Goal: Task Accomplishment & Management: Manage account settings

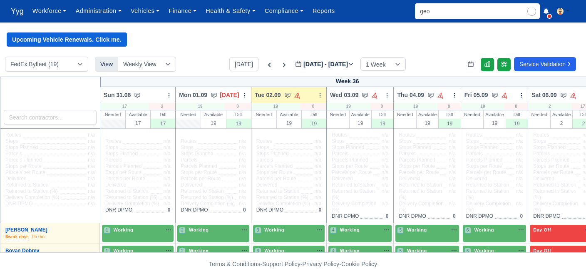
type input "geor"
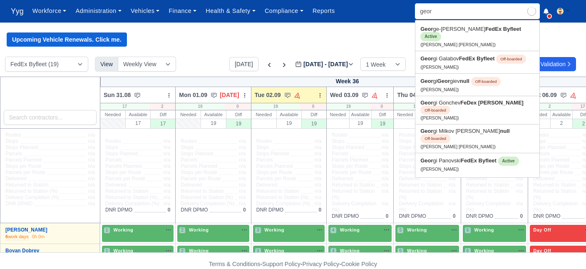
type input "george-Marius Ibraim"
click at [458, 153] on link "Geor gi Panovski FedEx Byfleet Active (Georgi Panovski)" at bounding box center [478, 164] width 124 height 22
type input "[PERSON_NAME]"
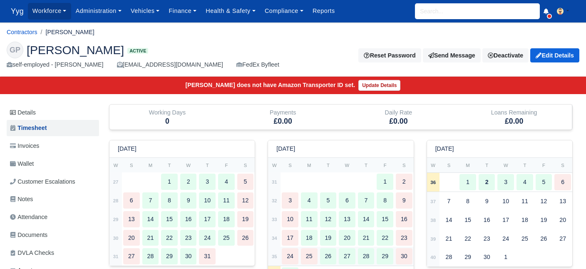
click at [314, 254] on div "25" at bounding box center [309, 256] width 17 height 16
click at [11, 14] on span "Yyg" at bounding box center [17, 11] width 21 height 17
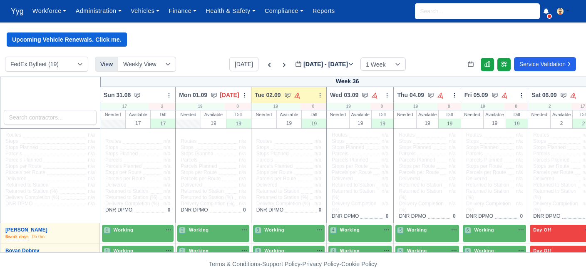
scroll to position [16, 0]
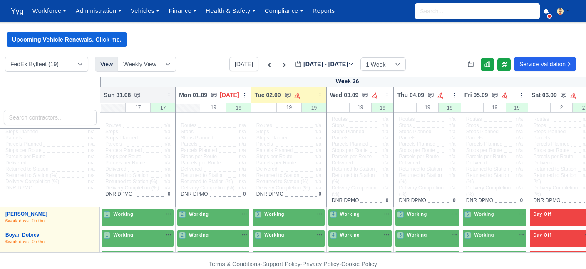
click at [169, 95] on icon at bounding box center [169, 95] width 0 height 4
click at [142, 113] on link "Bulk Status Change" at bounding box center [125, 109] width 93 height 15
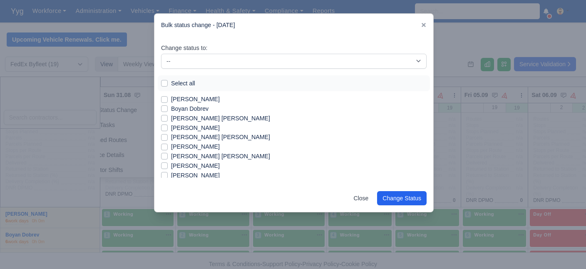
click at [171, 83] on label "Select all" at bounding box center [183, 84] width 24 height 10
click at [162, 83] on input "Select all" at bounding box center [164, 82] width 7 height 7
checkbox input "true"
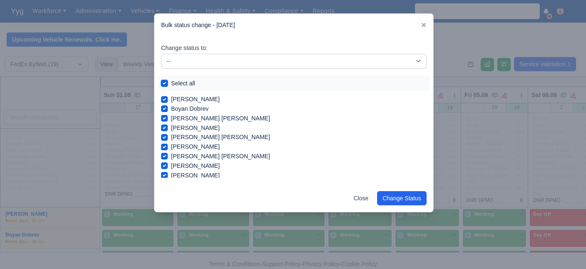
checkbox input "true"
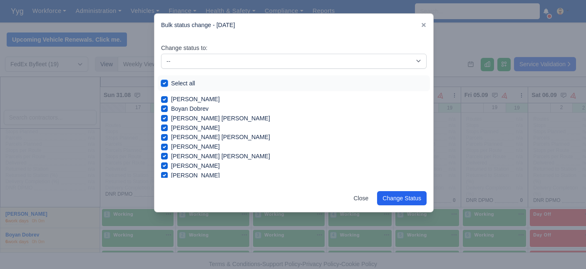
checkbox input "true"
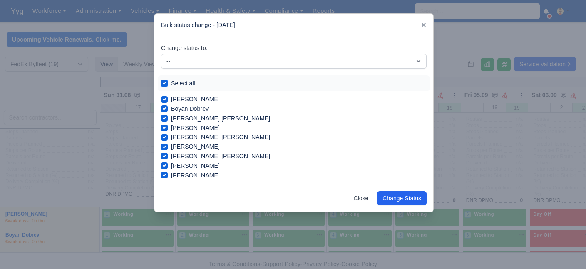
checkbox input "true"
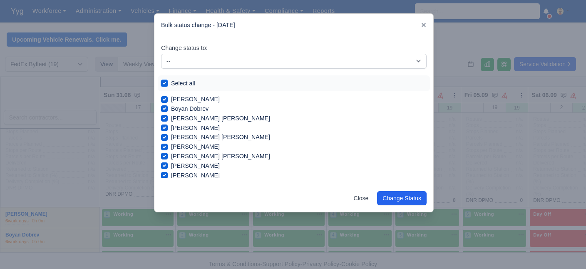
checkbox input "true"
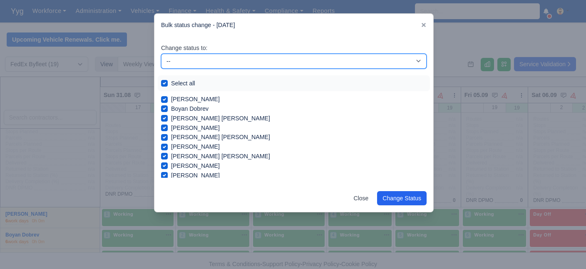
select select "Day Off"
click option "Day Off" at bounding box center [0, 0] width 0 height 0
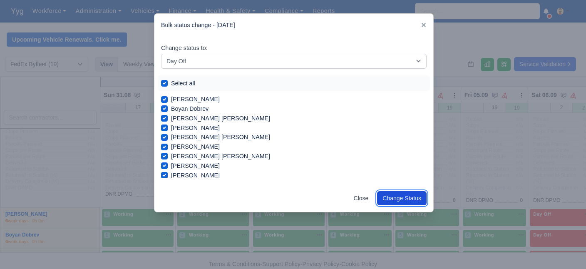
click at [401, 196] on button "Change Status" at bounding box center [402, 198] width 50 height 14
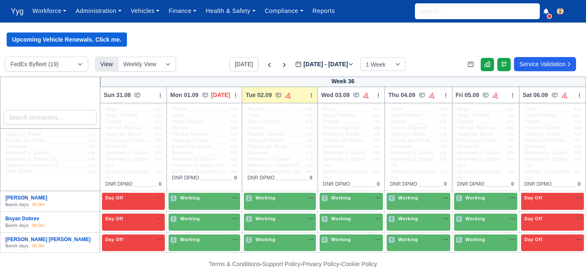
scroll to position [31, 0]
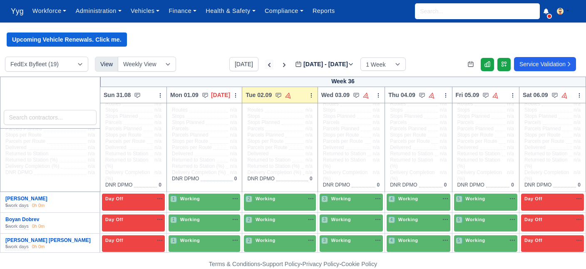
click at [265, 65] on icon at bounding box center [269, 65] width 8 height 8
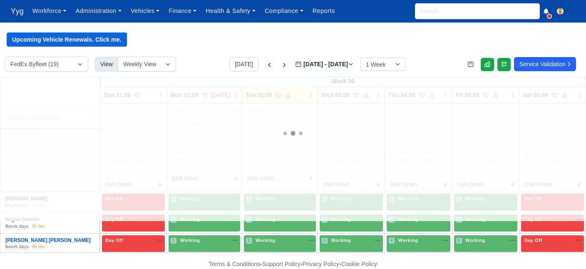
type input "2025-08-26"
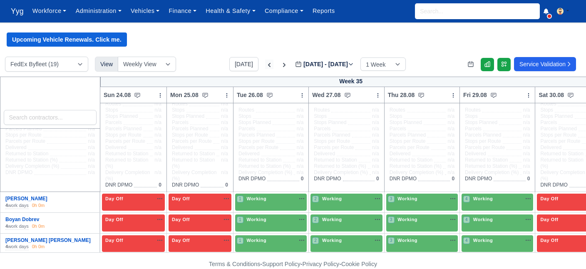
click at [265, 65] on icon at bounding box center [269, 65] width 8 height 8
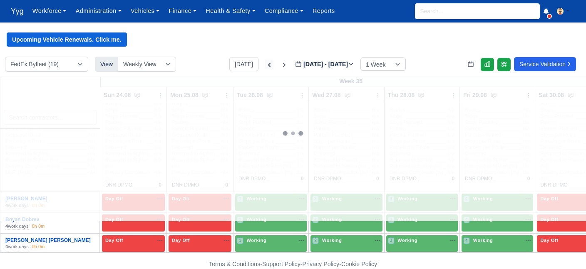
type input "2025-08-19"
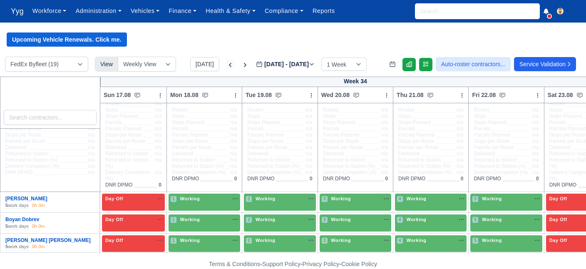
click at [226, 66] on icon at bounding box center [230, 65] width 8 height 8
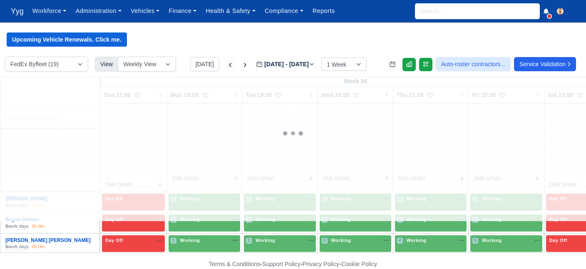
type input "2025-08-12"
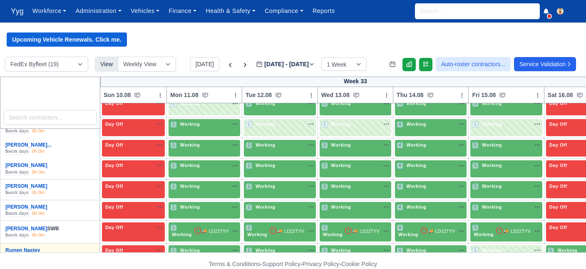
scroll to position [296, 0]
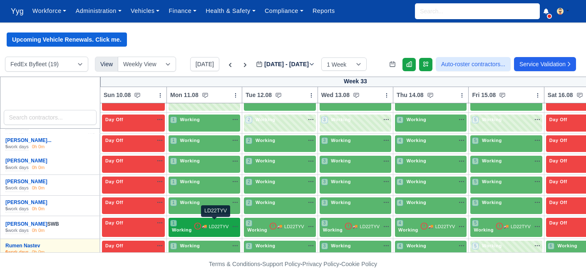
click at [209, 223] on span "LD22TYV" at bounding box center [219, 226] width 20 height 7
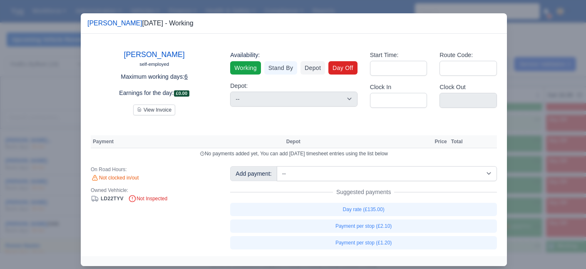
click at [348, 70] on link "Day Off" at bounding box center [343, 67] width 29 height 13
select select "na"
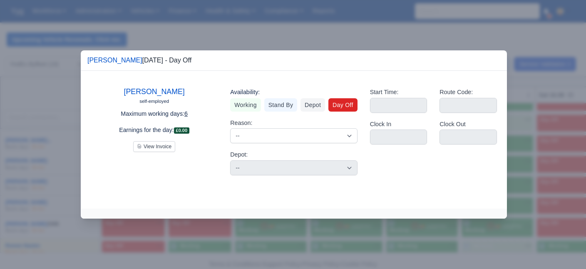
click at [341, 21] on div at bounding box center [293, 134] width 586 height 269
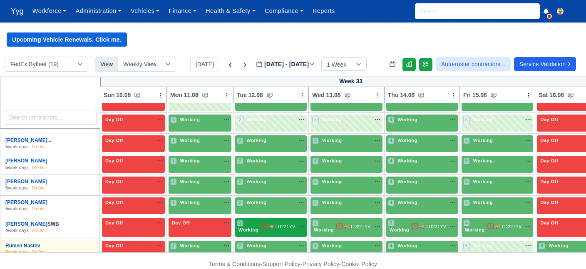
click at [284, 229] on div "1 Working 🚚 LD22TYV" at bounding box center [271, 226] width 68 height 14
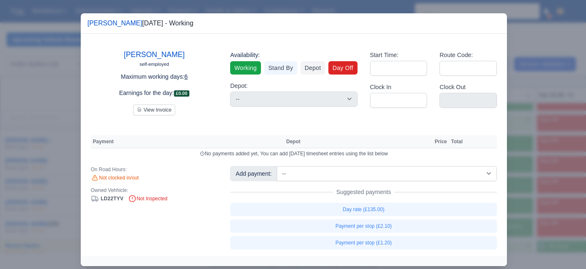
click at [338, 73] on link "Day Off" at bounding box center [343, 67] width 29 height 13
select select "na"
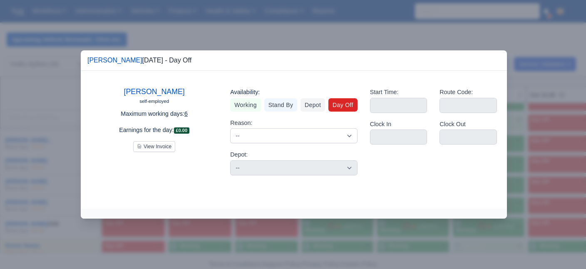
click at [348, 13] on div at bounding box center [293, 134] width 586 height 269
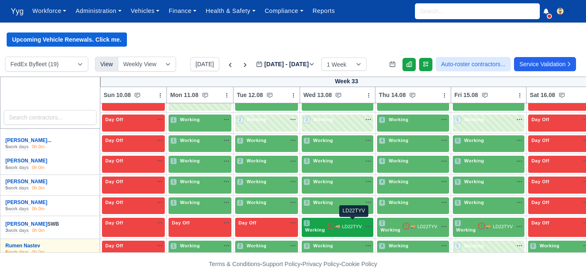
click at [346, 226] on span "LD22TYV" at bounding box center [352, 226] width 20 height 7
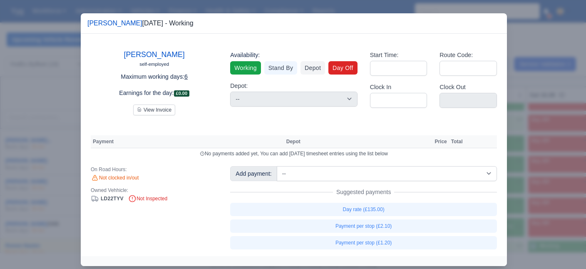
click at [347, 72] on link "Day Off" at bounding box center [343, 67] width 29 height 13
select select "na"
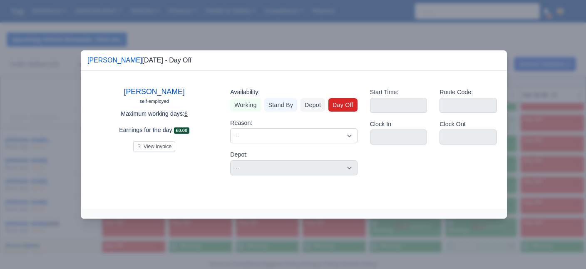
click at [361, 29] on div at bounding box center [293, 134] width 586 height 269
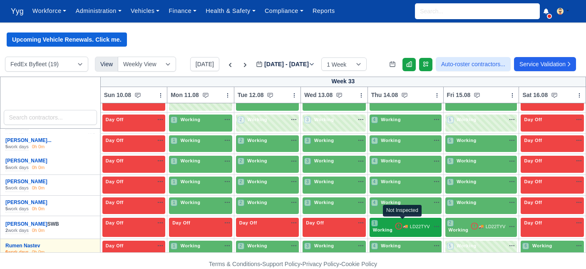
click at [399, 224] on icon at bounding box center [399, 226] width 8 height 8
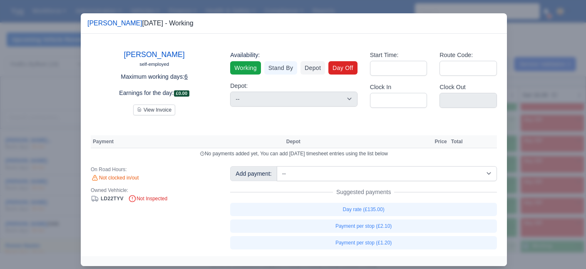
click at [346, 65] on link "Day Off" at bounding box center [343, 67] width 29 height 13
select select "na"
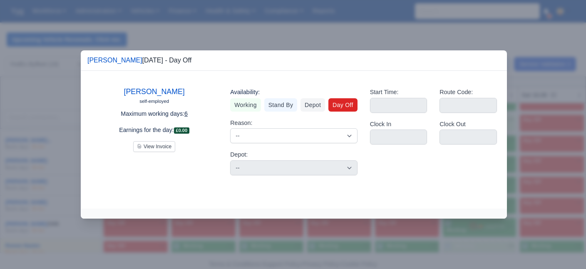
click at [343, 17] on div at bounding box center [293, 134] width 586 height 269
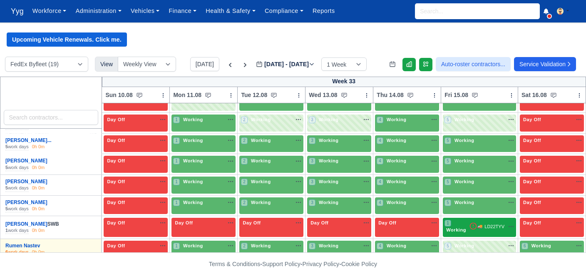
click at [481, 227] on div "🚚 LD22TYV na" at bounding box center [491, 226] width 45 height 7
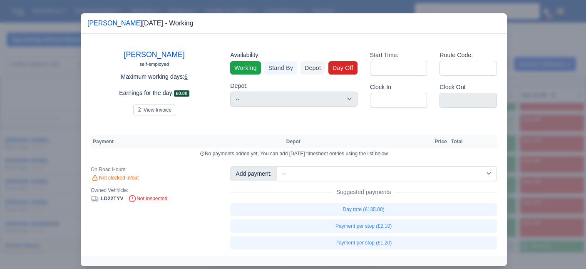
click at [353, 62] on link "Day Off" at bounding box center [343, 67] width 29 height 13
select select "na"
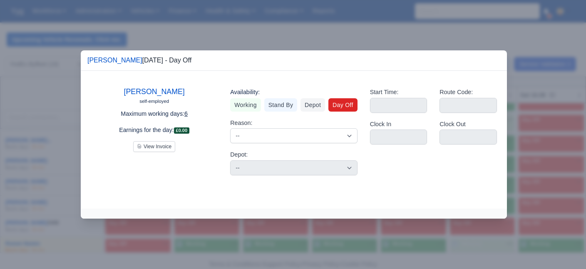
click at [339, 36] on div at bounding box center [293, 134] width 586 height 269
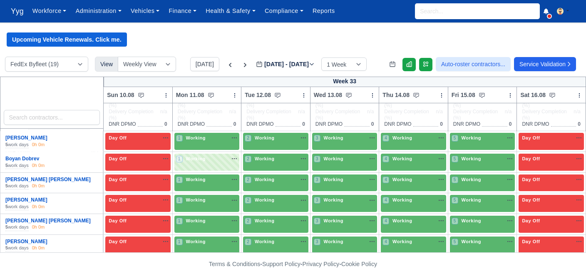
scroll to position [91, 0]
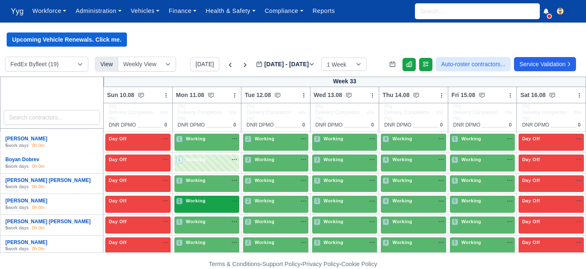
click at [212, 207] on div "1 Working" at bounding box center [206, 204] width 65 height 17
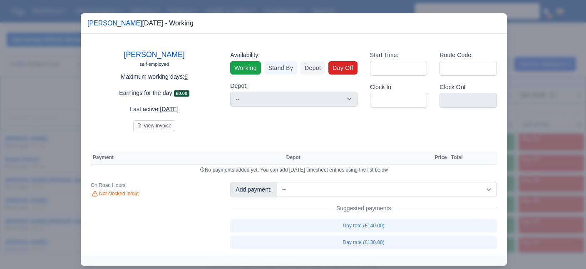
click at [344, 69] on link "Day Off" at bounding box center [343, 67] width 29 height 13
select select "na"
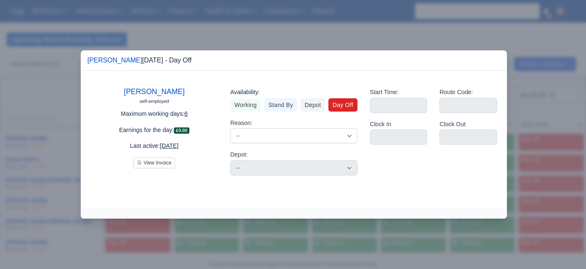
click at [352, 8] on div at bounding box center [293, 134] width 586 height 269
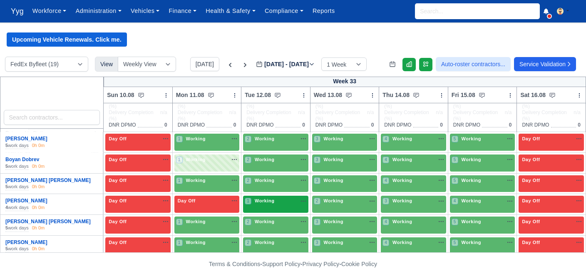
click at [266, 202] on span "Working" at bounding box center [264, 201] width 23 height 6
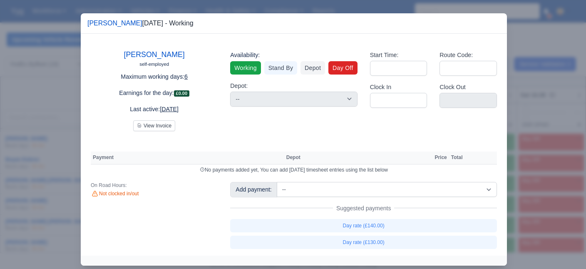
click at [347, 68] on link "Day Off" at bounding box center [343, 67] width 29 height 13
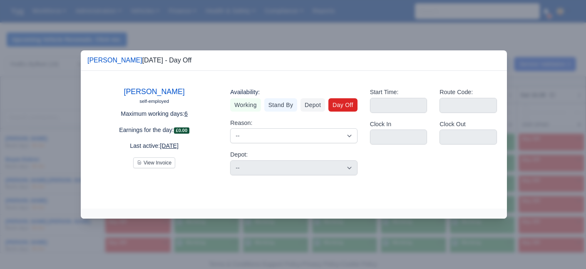
click at [348, 19] on div at bounding box center [293, 134] width 586 height 269
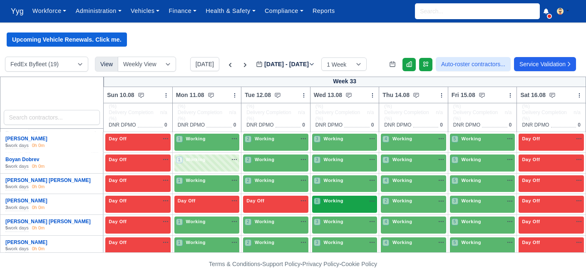
click at [356, 204] on div "1 Working na" at bounding box center [345, 201] width 62 height 9
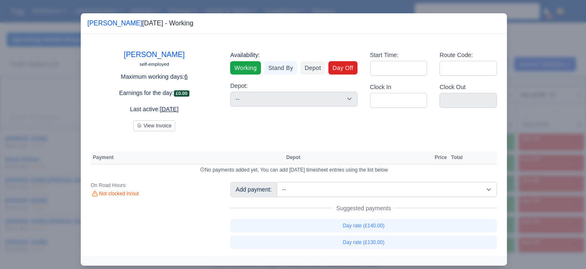
click at [347, 73] on link "Day Off" at bounding box center [343, 67] width 29 height 13
select select "na"
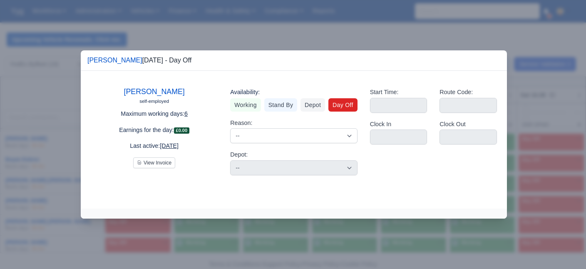
click at [347, 21] on div at bounding box center [293, 134] width 586 height 269
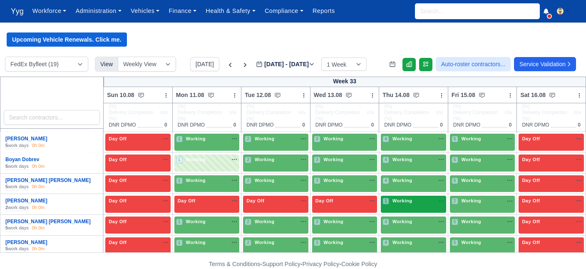
click at [405, 205] on div "1 Working na" at bounding box center [414, 201] width 62 height 9
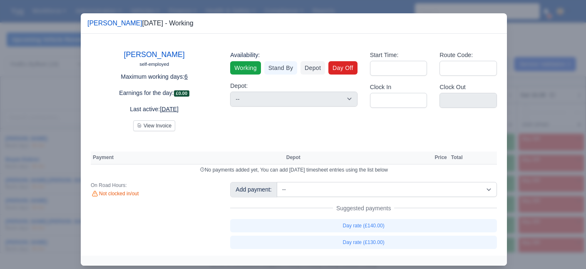
click at [342, 68] on link "Day Off" at bounding box center [343, 67] width 29 height 13
select select "na"
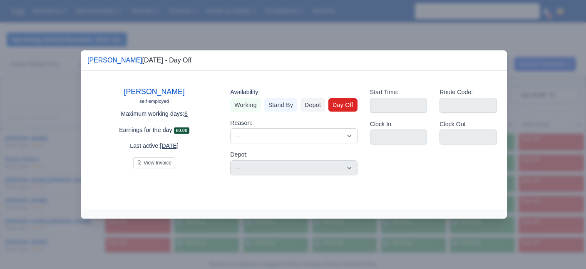
click at [366, 25] on div at bounding box center [293, 134] width 586 height 269
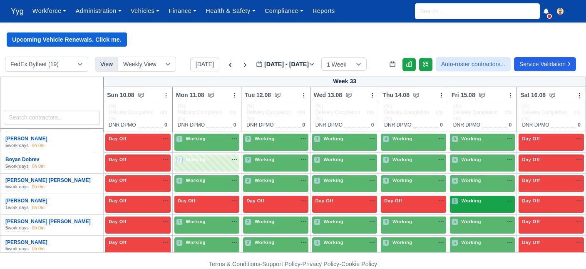
click at [475, 207] on div "1 Working" at bounding box center [482, 204] width 65 height 17
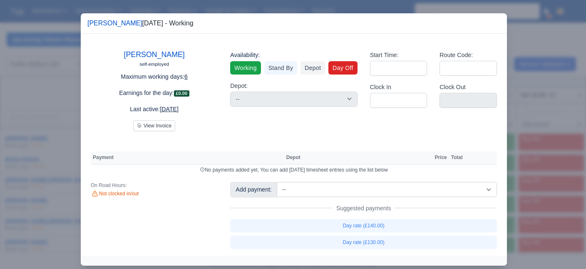
click at [346, 70] on link "Day Off" at bounding box center [343, 67] width 29 height 13
select select "na"
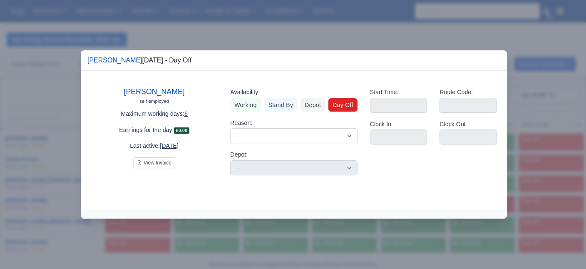
click at [342, 20] on div at bounding box center [293, 134] width 586 height 269
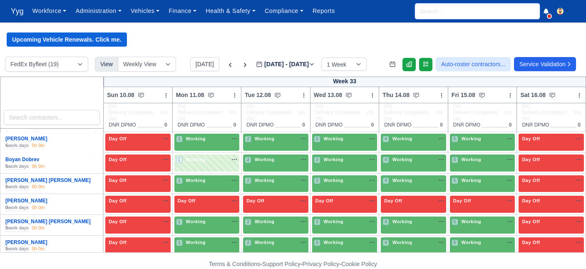
click at [429, 15] on input "search" at bounding box center [477, 11] width 125 height 16
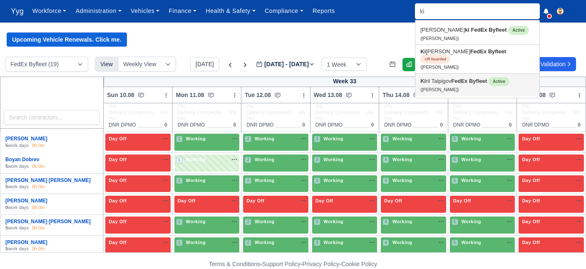
click at [443, 87] on small "(Kiril Talpigov)" at bounding box center [440, 89] width 38 height 5
type input "[PERSON_NAME]"
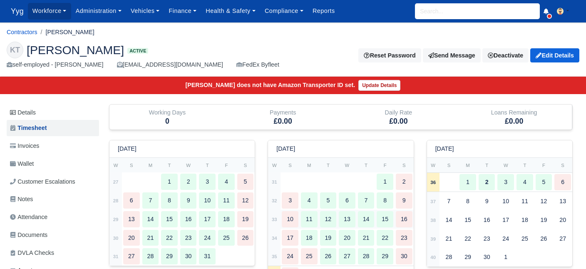
click at [309, 213] on div "11" at bounding box center [309, 219] width 17 height 16
type input "1"
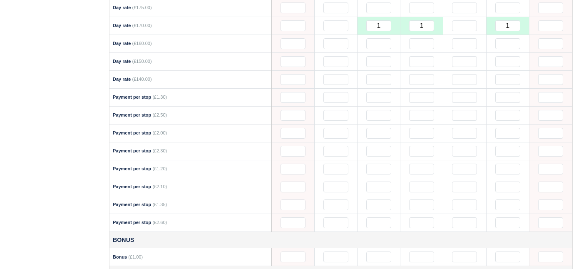
scroll to position [582, 0]
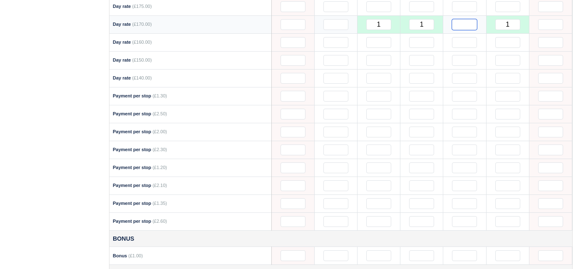
click at [472, 23] on input "text" at bounding box center [464, 24] width 25 height 11
click at [342, 20] on input "text" at bounding box center [336, 24] width 25 height 11
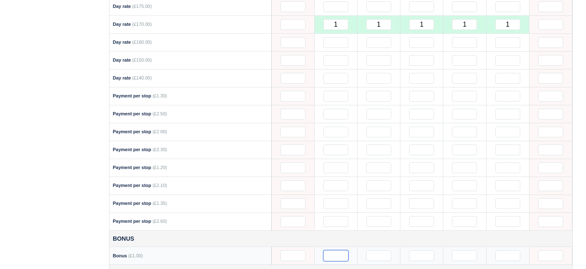
click at [340, 250] on input "text" at bounding box center [336, 255] width 25 height 11
click at [380, 250] on input "text" at bounding box center [378, 255] width 25 height 11
click at [423, 250] on input "text" at bounding box center [421, 255] width 25 height 11
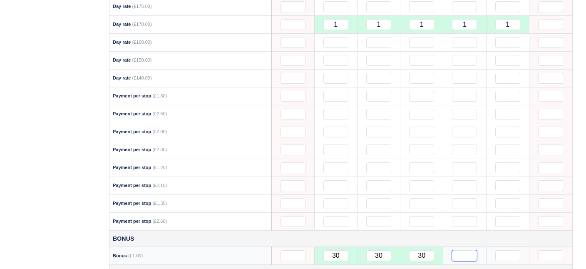
click at [467, 250] on input "text" at bounding box center [464, 255] width 25 height 11
click at [513, 250] on input "text" at bounding box center [507, 255] width 25 height 11
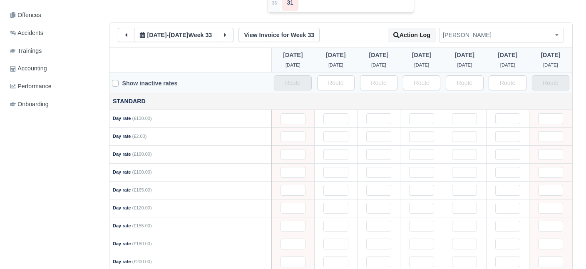
scroll to position [267, 0]
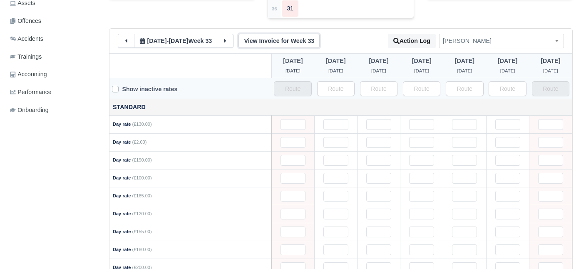
click at [264, 40] on link "View Invoice for Week 33" at bounding box center [279, 41] width 81 height 14
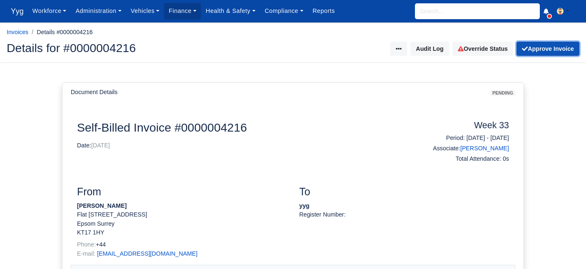
click at [564, 48] on button "Approve Invoice" at bounding box center [548, 49] width 63 height 14
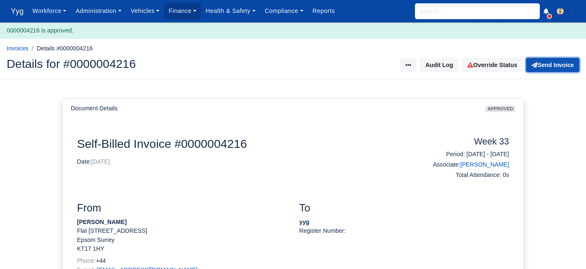
click at [564, 63] on button "Send Invoice" at bounding box center [552, 65] width 53 height 14
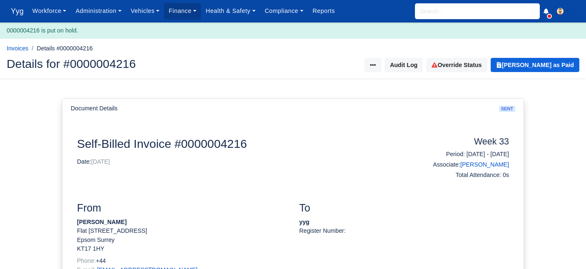
click at [441, 6] on input "search" at bounding box center [477, 11] width 125 height 16
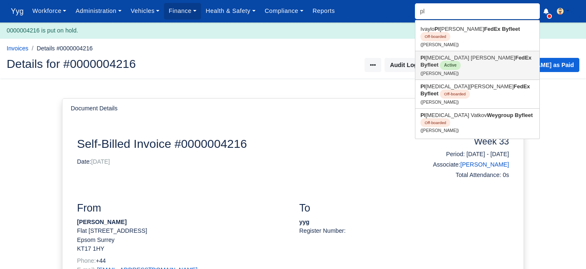
click at [446, 58] on link "Pl [MEDICAL_DATA] [PERSON_NAME] FedEx Byfleet Active ([PERSON_NAME])" at bounding box center [478, 65] width 124 height 28
type input "[PERSON_NAME]"
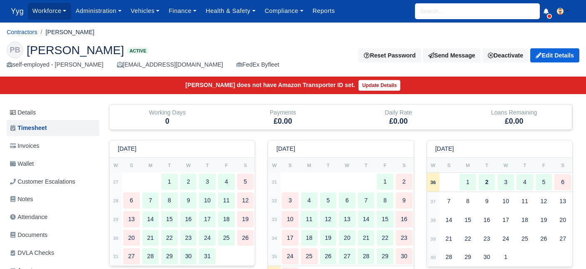
click at [291, 219] on div "10" at bounding box center [290, 219] width 17 height 16
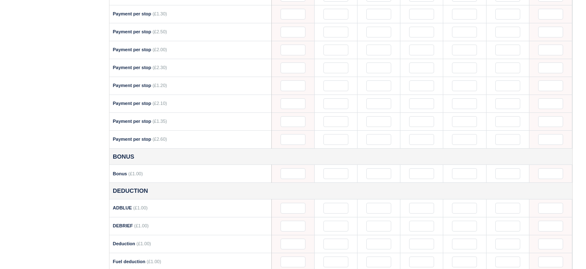
scroll to position [666, 0]
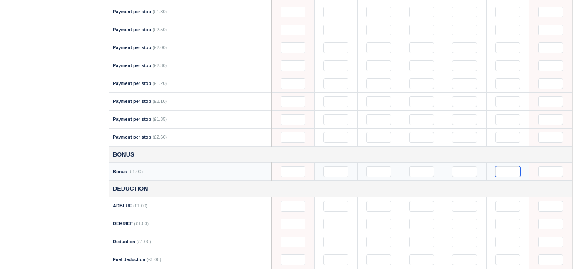
click at [516, 166] on input "text" at bounding box center [507, 171] width 25 height 11
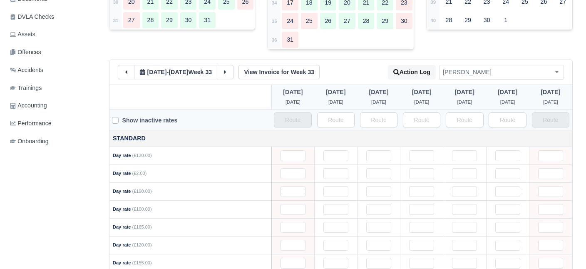
scroll to position [201, 0]
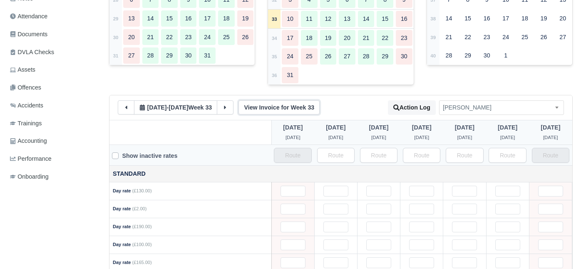
click at [278, 107] on link "View Invoice for Week 33" at bounding box center [279, 107] width 81 height 14
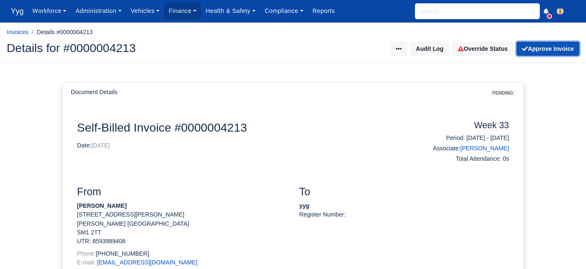
click at [551, 43] on button "Approve Invoice" at bounding box center [548, 49] width 63 height 14
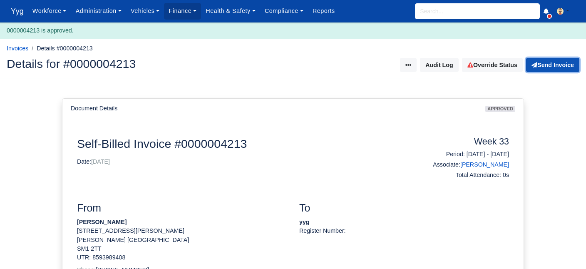
click at [557, 60] on button "Send Invoice" at bounding box center [552, 65] width 53 height 14
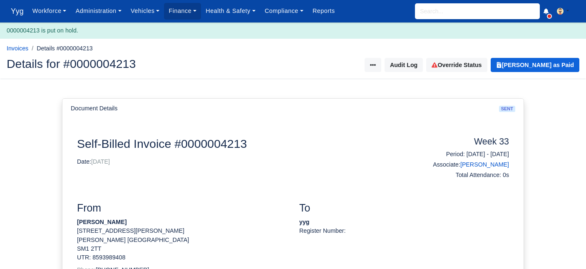
click at [461, 11] on input "search" at bounding box center [477, 11] width 125 height 16
type input "rum"
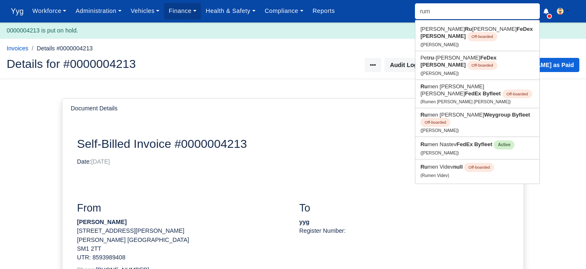
type input "rumen Marinov Atanasov"
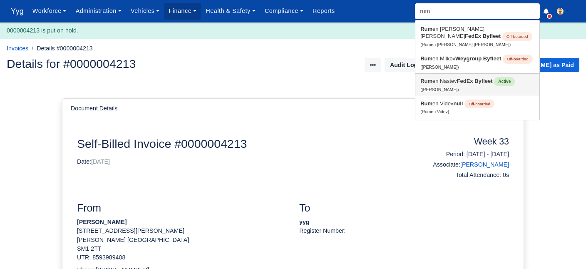
click at [455, 87] on link "Rum en Nastev FedEx Byfleet Active (Rumen Nastev)" at bounding box center [478, 85] width 124 height 22
type input "Rumen Nastev"
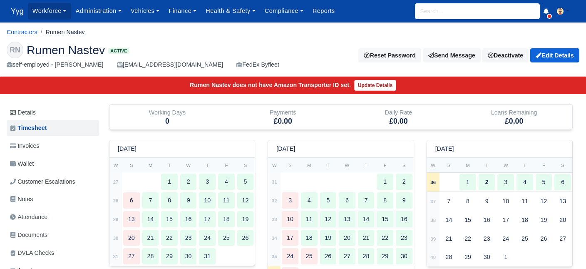
click at [304, 219] on div "11" at bounding box center [309, 219] width 17 height 16
select select "68"
click at [315, 239] on div "18" at bounding box center [309, 239] width 17 height 16
click at [315, 239] on div "18" at bounding box center [309, 238] width 17 height 16
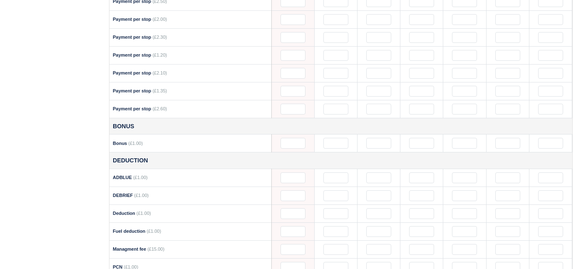
scroll to position [694, 0]
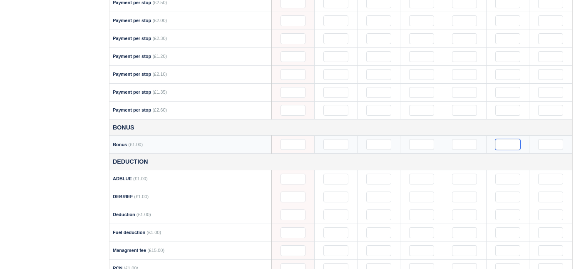
click at [514, 139] on input "text" at bounding box center [507, 144] width 25 height 11
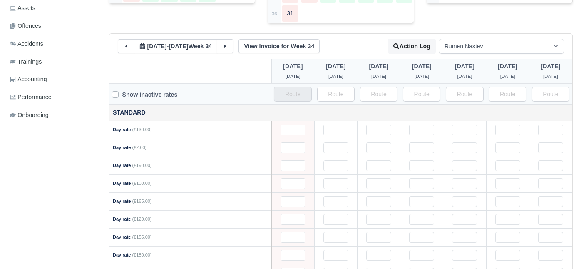
scroll to position [264, 0]
click at [274, 45] on link "View Invoice for Week 34" at bounding box center [279, 45] width 81 height 14
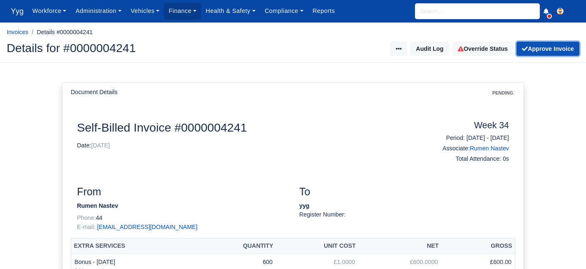
click at [558, 55] on button "Approve Invoice" at bounding box center [548, 49] width 63 height 14
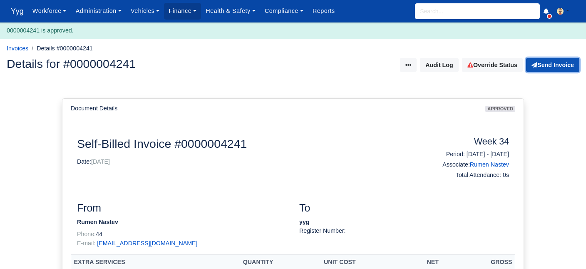
click at [559, 65] on button "Send Invoice" at bounding box center [552, 65] width 53 height 14
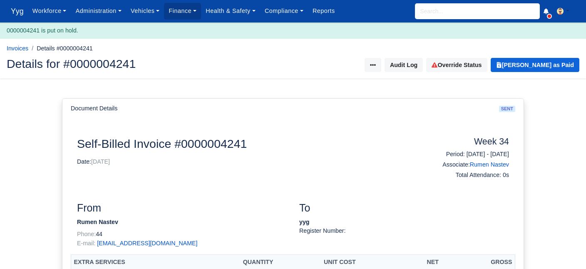
click at [488, 12] on input "search" at bounding box center [477, 11] width 125 height 16
type input "dav"
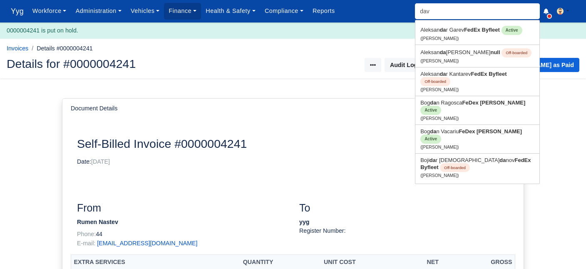
type input "[PERSON_NAME] [PERSON_NAME]"
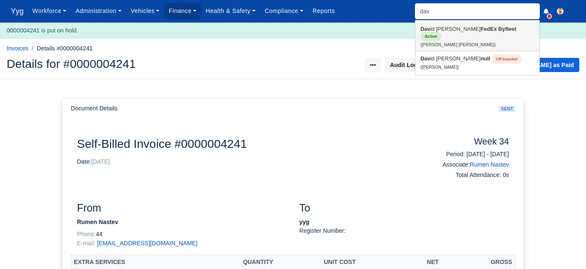
click at [452, 32] on link "Dav id Carretero Gil FedEx Byfleet Active (David Carretero Gil)" at bounding box center [478, 36] width 124 height 28
type input "[PERSON_NAME] [PERSON_NAME]"
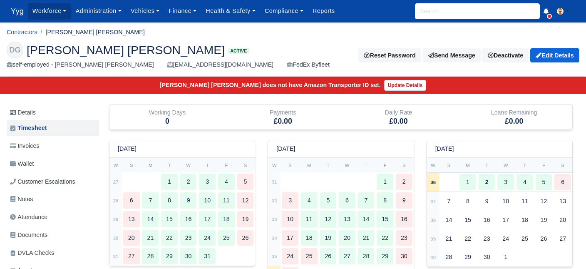
click at [311, 220] on div "11" at bounding box center [309, 219] width 17 height 16
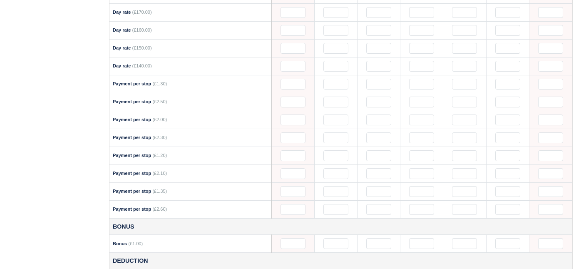
scroll to position [653, 0]
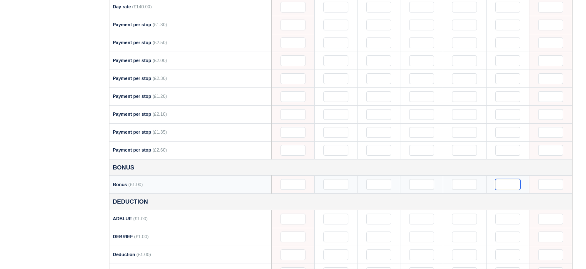
click at [507, 179] on input "text" at bounding box center [507, 184] width 25 height 11
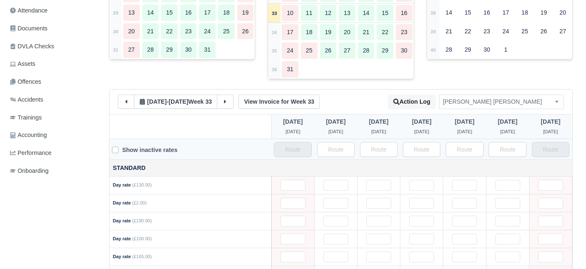
scroll to position [205, 0]
click at [289, 107] on link "View Invoice for Week 33" at bounding box center [279, 103] width 81 height 14
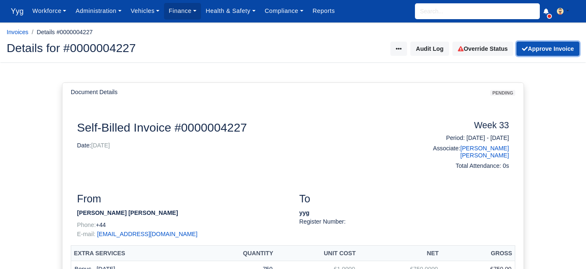
click at [554, 50] on button "Approve Invoice" at bounding box center [548, 49] width 63 height 14
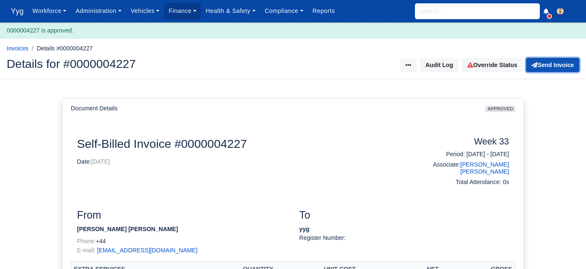
click at [557, 65] on button "Send Invoice" at bounding box center [552, 65] width 53 height 14
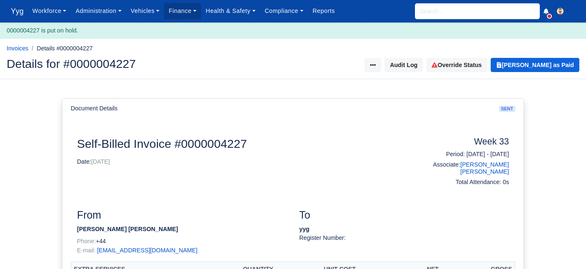
click at [461, 12] on input "search" at bounding box center [477, 11] width 125 height 16
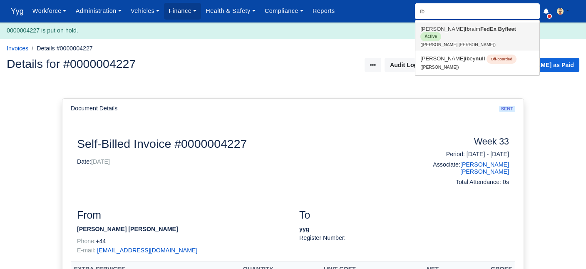
click at [473, 32] on link "[PERSON_NAME] [PERSON_NAME] FedEx Byfleet Active ([PERSON_NAME] [PERSON_NAME])" at bounding box center [478, 36] width 124 height 28
type input "[PERSON_NAME] [PERSON_NAME]"
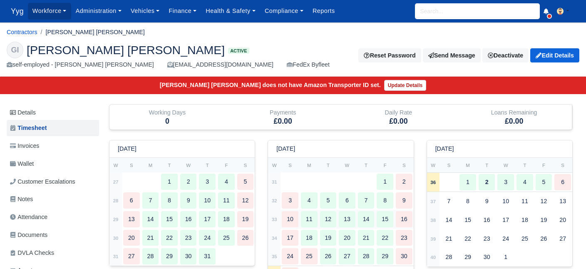
click at [294, 219] on div "10" at bounding box center [290, 219] width 17 height 16
click at [291, 203] on div "3" at bounding box center [290, 200] width 17 height 16
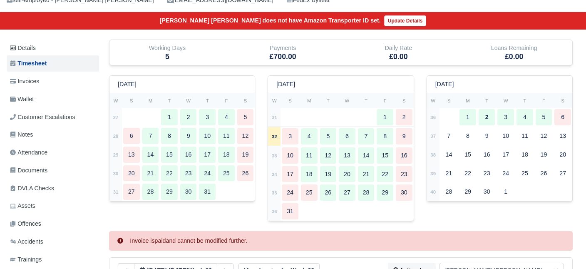
scroll to position [60, 0]
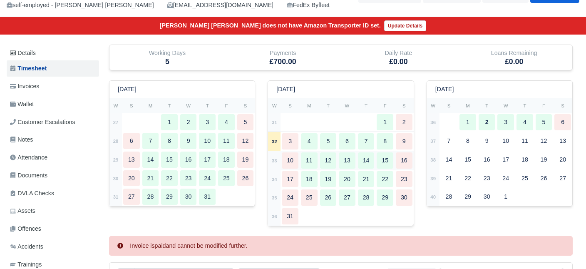
click at [293, 157] on div "10" at bounding box center [290, 160] width 17 height 16
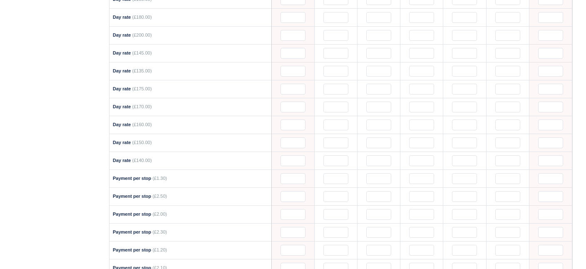
scroll to position [499, 0]
click at [340, 157] on input "text" at bounding box center [336, 161] width 25 height 11
click at [376, 156] on input "1" at bounding box center [378, 161] width 25 height 11
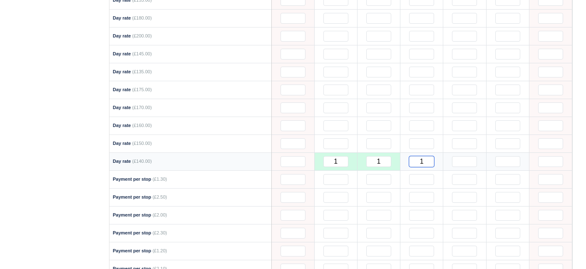
click at [420, 156] on input "1" at bounding box center [421, 161] width 25 height 11
click at [476, 156] on input "text" at bounding box center [464, 161] width 25 height 11
click at [508, 156] on input "1" at bounding box center [507, 161] width 25 height 11
click at [580, 152] on div "Details Timesheet Invoices Wallet Customer Escalations Notes Attendance" at bounding box center [292, 57] width 585 height 904
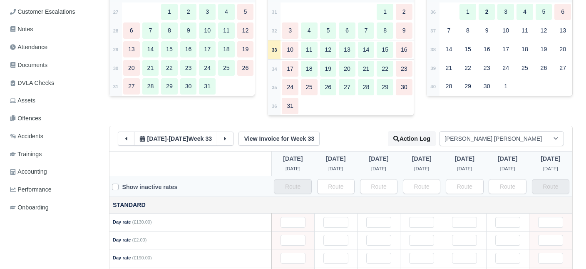
scroll to position [169, 0]
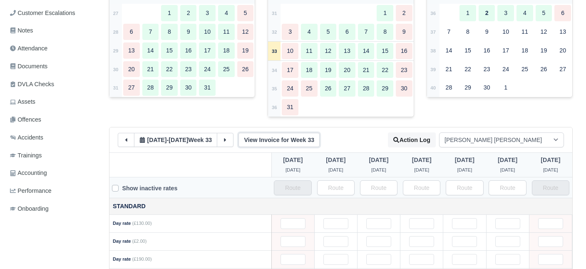
click at [265, 137] on link "View Invoice for Week 33" at bounding box center [279, 140] width 81 height 14
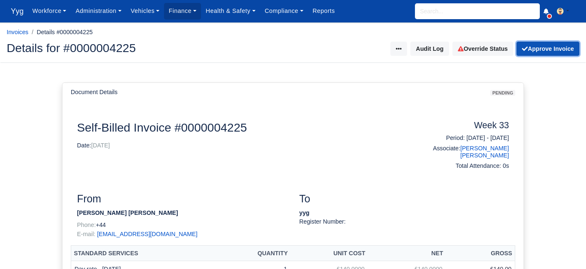
click at [547, 51] on button "Approve Invoice" at bounding box center [548, 49] width 63 height 14
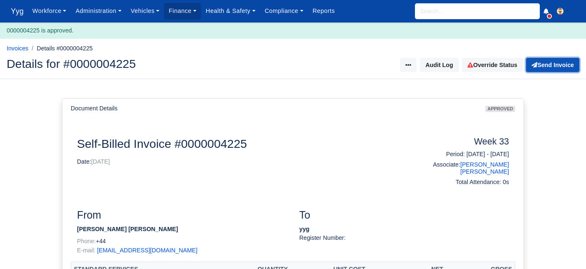
click at [552, 69] on button "Send Invoice" at bounding box center [552, 65] width 53 height 14
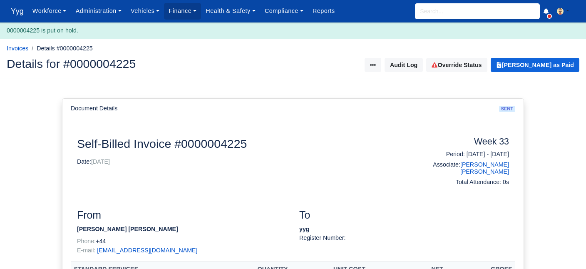
click at [456, 11] on input "search" at bounding box center [477, 11] width 125 height 16
type input "geor"
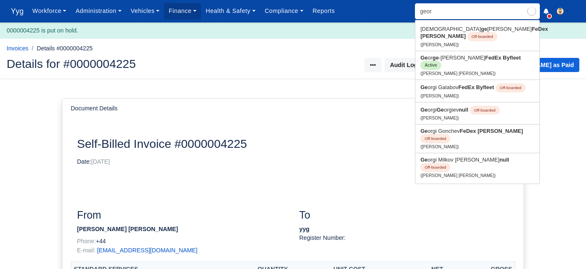
type input "george-Marius Ibraim"
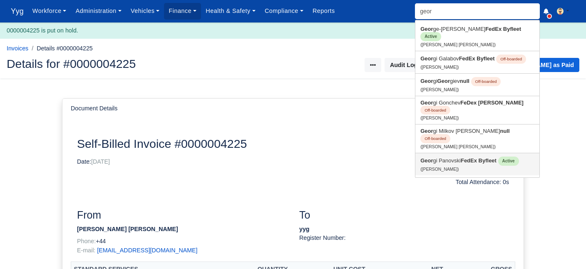
click at [455, 153] on link "Geor gi Panovski FedEx Byfleet Active (Georgi Panovski)" at bounding box center [478, 164] width 124 height 22
type input "[PERSON_NAME]"
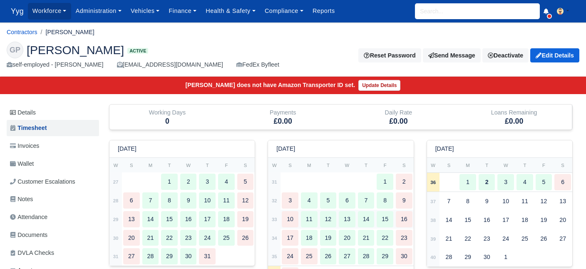
click at [312, 219] on div "11" at bounding box center [309, 219] width 17 height 16
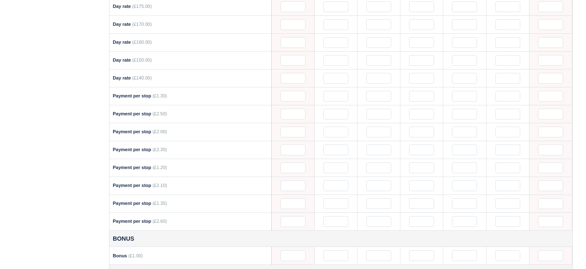
scroll to position [581, 0]
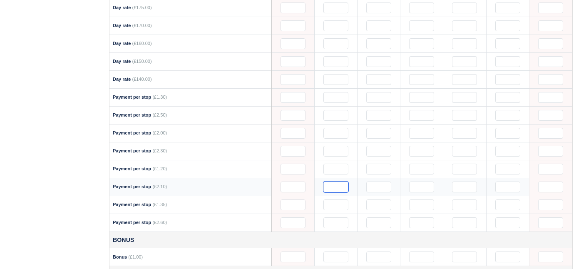
click at [341, 183] on input "text" at bounding box center [336, 187] width 25 height 11
click at [337, 164] on input "text" at bounding box center [336, 169] width 25 height 11
click at [382, 183] on input "text" at bounding box center [378, 187] width 25 height 11
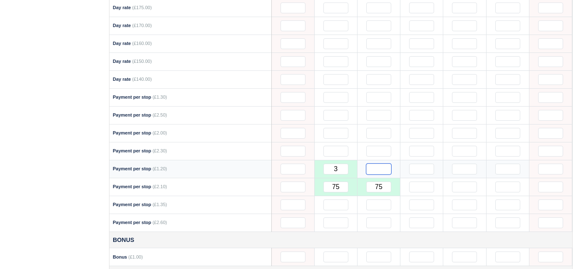
click at [369, 164] on input "text" at bounding box center [378, 169] width 25 height 11
click at [421, 182] on input "text" at bounding box center [421, 187] width 25 height 11
click at [426, 164] on input "text" at bounding box center [421, 169] width 25 height 11
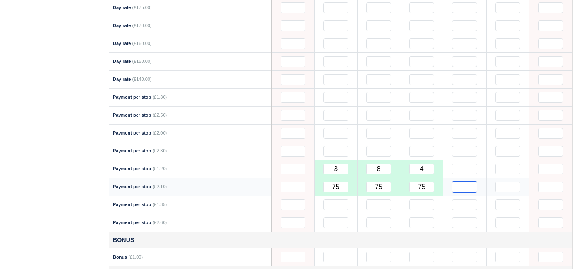
click at [468, 182] on input "text" at bounding box center [464, 187] width 25 height 11
click at [468, 164] on input "text" at bounding box center [464, 169] width 25 height 11
click at [508, 182] on input "text" at bounding box center [507, 187] width 25 height 11
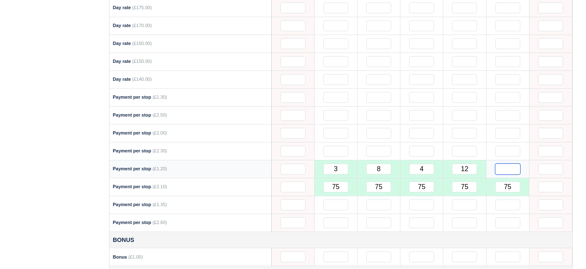
click at [510, 164] on input "text" at bounding box center [507, 169] width 25 height 11
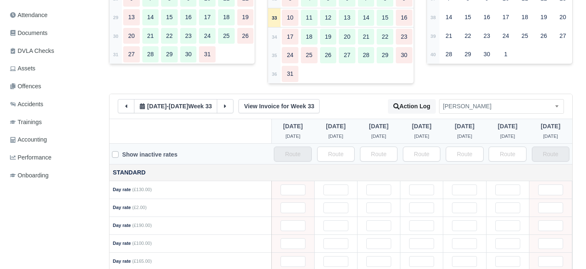
scroll to position [145, 0]
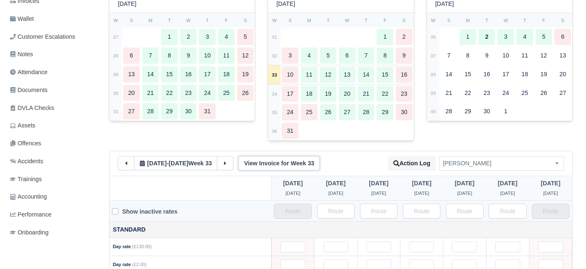
click at [283, 158] on link "View Invoice for Week 33" at bounding box center [279, 163] width 81 height 14
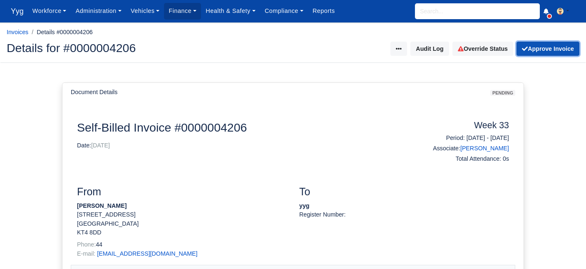
click at [555, 51] on button "Approve Invoice" at bounding box center [548, 49] width 63 height 14
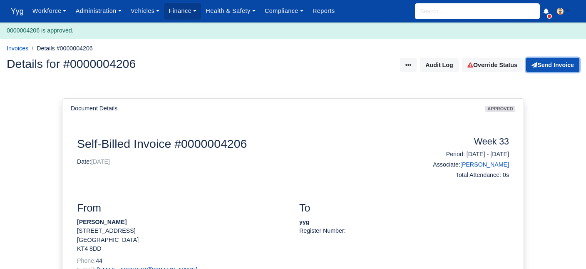
click at [557, 65] on button "Send Invoice" at bounding box center [552, 65] width 53 height 14
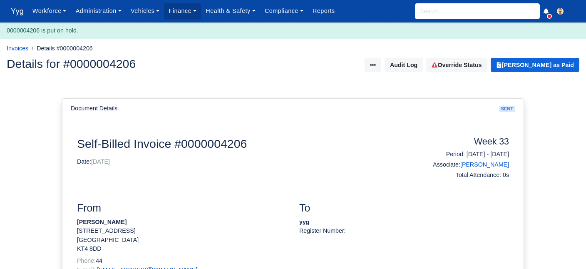
click at [420, 14] on input "search" at bounding box center [477, 11] width 125 height 16
type input "lac"
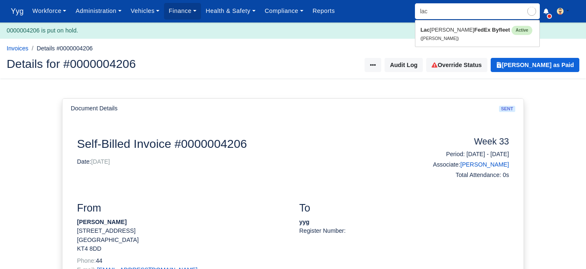
type input "[PERSON_NAME]"
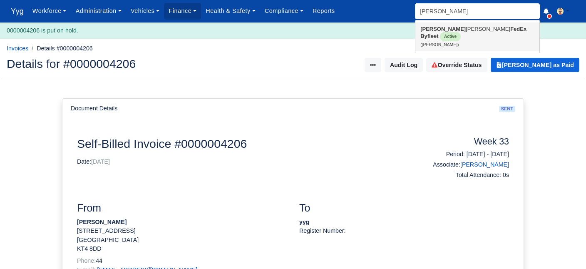
click at [455, 35] on link "[PERSON_NAME] [PERSON_NAME] FedEx Byfleet Active ([PERSON_NAME])" at bounding box center [478, 36] width 124 height 28
type input "[PERSON_NAME]"
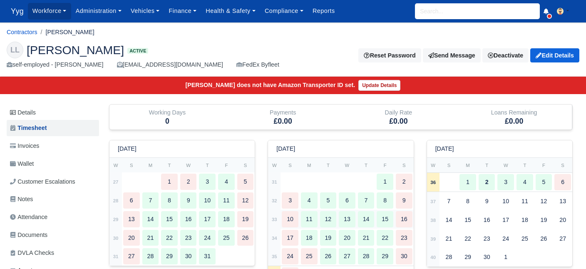
click at [310, 220] on div "11" at bounding box center [309, 219] width 17 height 16
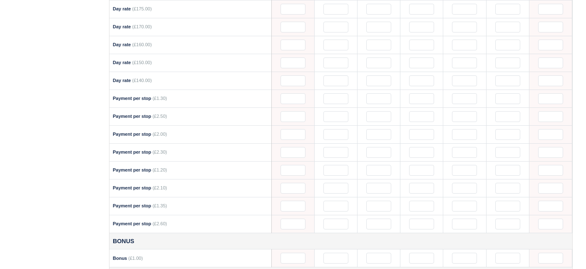
scroll to position [578, 0]
click at [333, 184] on input "text" at bounding box center [336, 189] width 25 height 11
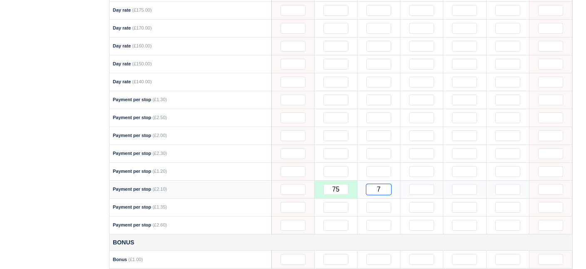
click at [385, 184] on input "7" at bounding box center [378, 189] width 25 height 11
click at [420, 184] on input "7" at bounding box center [421, 189] width 25 height 11
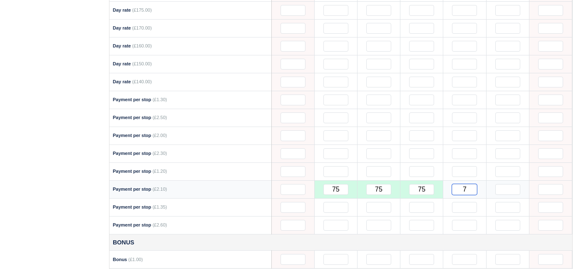
click at [463, 184] on input "7" at bounding box center [464, 189] width 25 height 11
click at [503, 184] on input "7" at bounding box center [507, 189] width 25 height 11
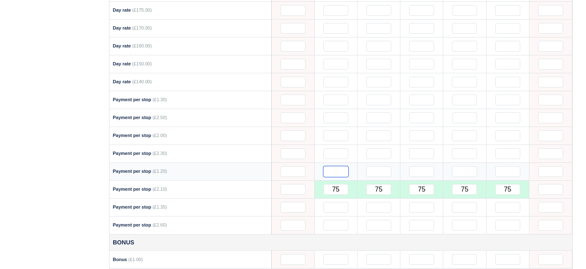
click at [332, 166] on input "text" at bounding box center [336, 171] width 25 height 11
click at [380, 166] on input "text" at bounding box center [378, 171] width 25 height 11
click at [418, 166] on input "text" at bounding box center [421, 171] width 25 height 11
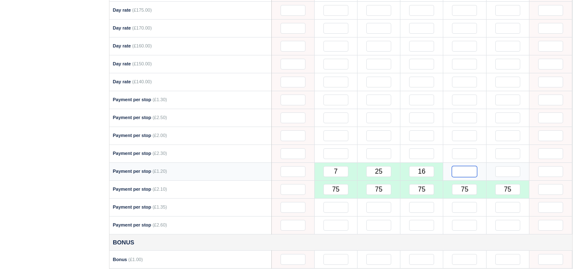
click at [470, 166] on input "text" at bounding box center [464, 171] width 25 height 11
click at [505, 166] on input "text" at bounding box center [507, 171] width 25 height 11
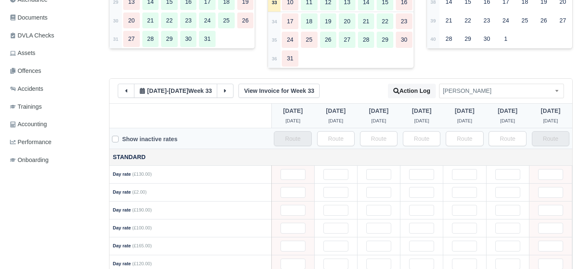
scroll to position [213, 0]
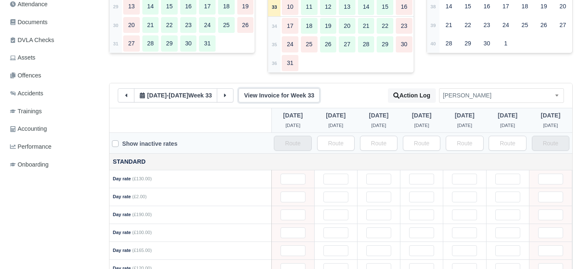
click at [287, 90] on link "View Invoice for Week 33" at bounding box center [279, 95] width 81 height 14
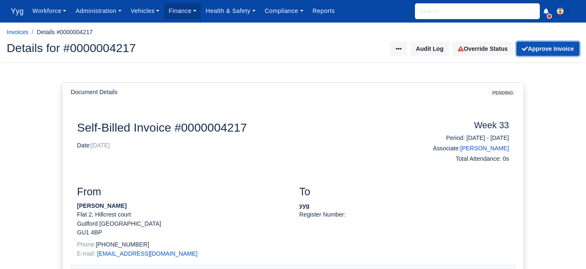
click at [557, 52] on button "Approve Invoice" at bounding box center [548, 49] width 63 height 14
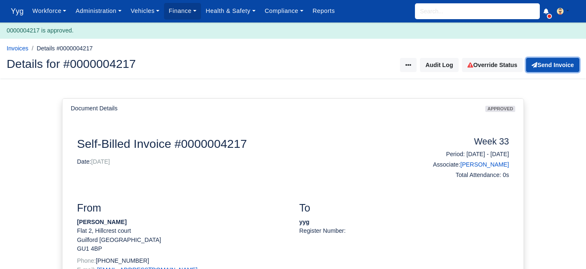
click at [560, 68] on button "Send Invoice" at bounding box center [552, 65] width 53 height 14
